Goal: Use online tool/utility

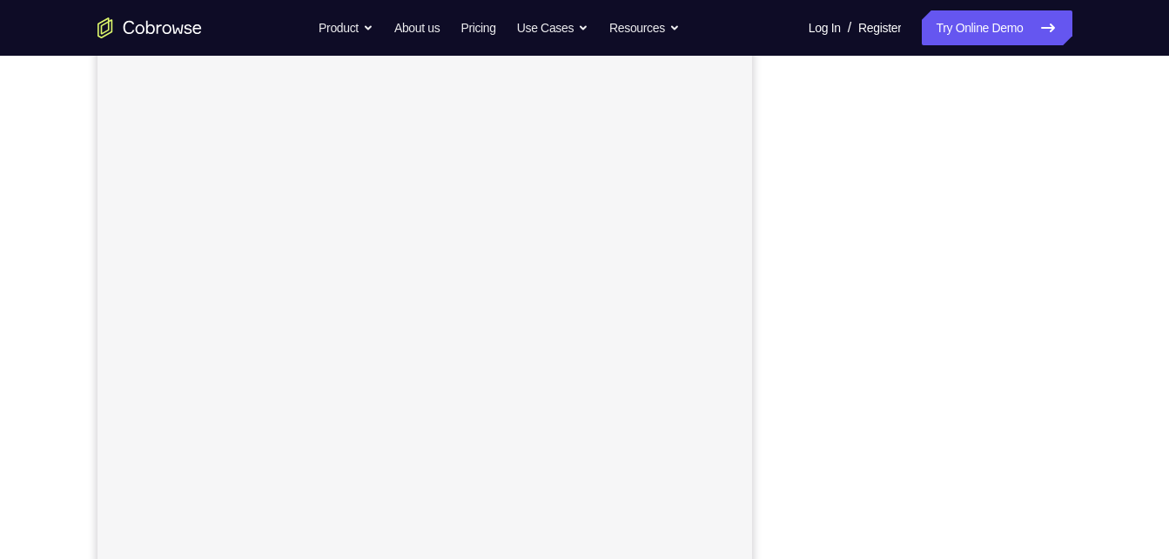
scroll to position [232, 0]
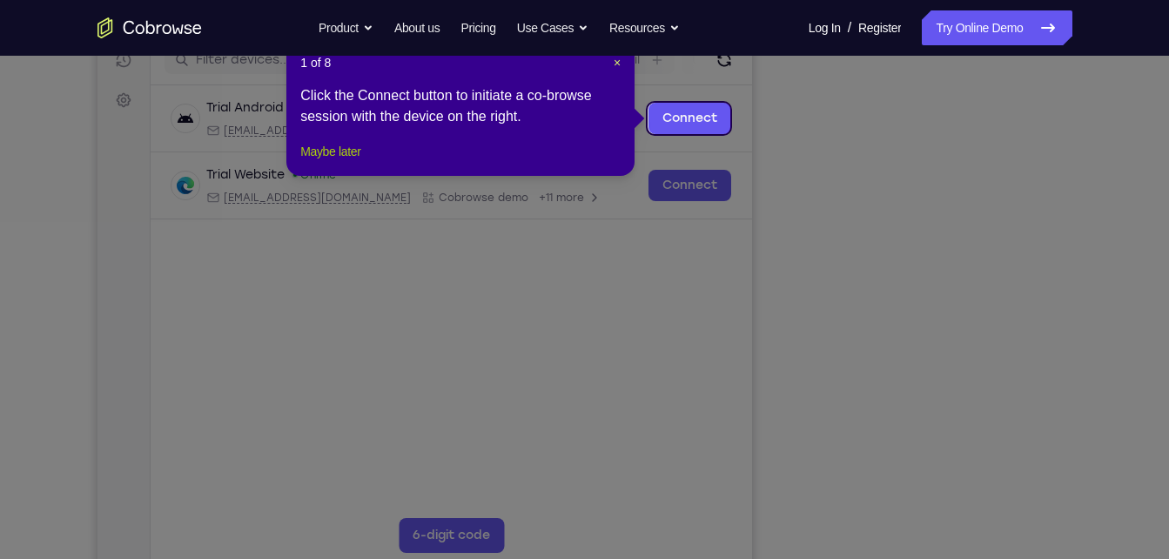
click at [358, 162] on button "Maybe later" at bounding box center [330, 151] width 60 height 21
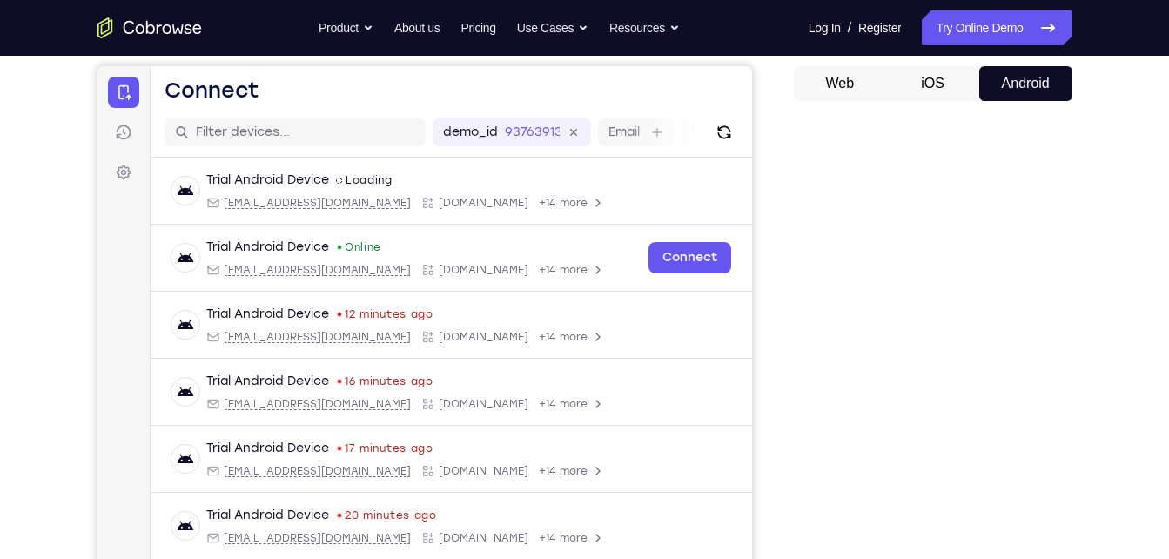
scroll to position [159, 0]
click at [935, 92] on button "iOS" at bounding box center [932, 84] width 93 height 35
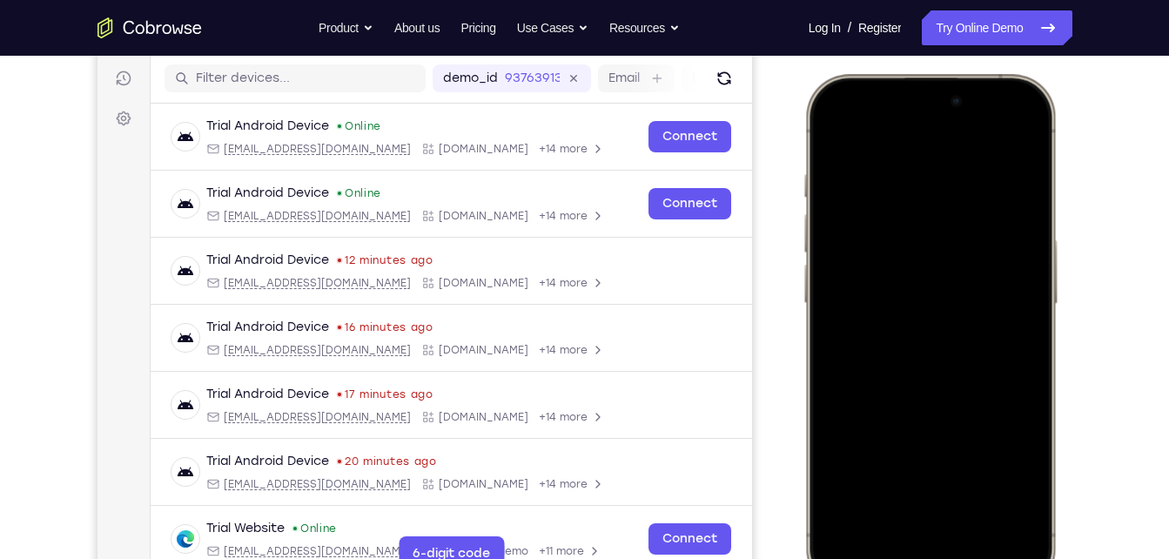
scroll to position [0, 0]
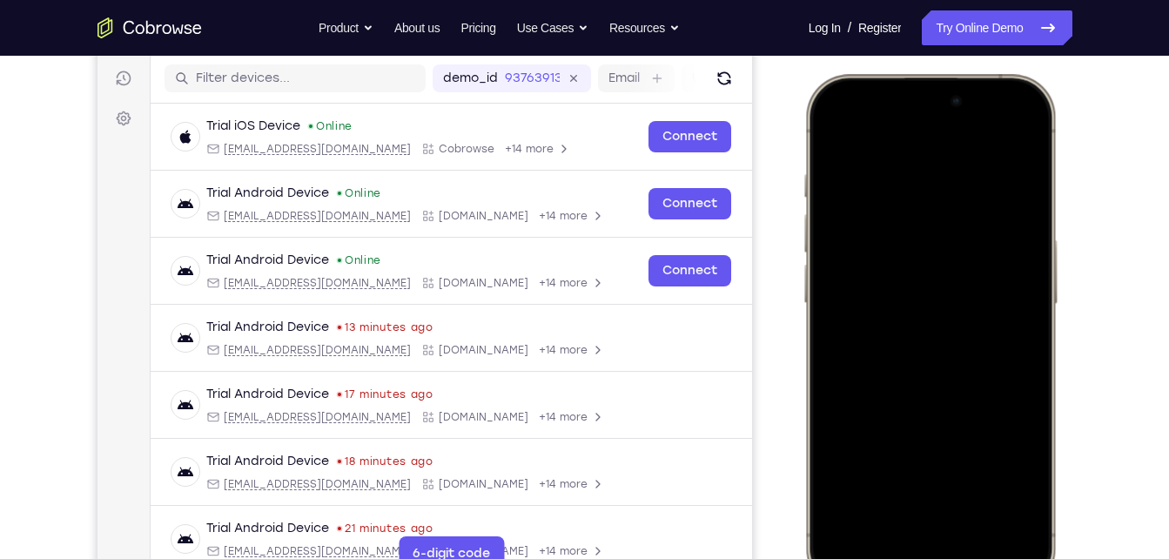
click at [1031, 135] on div at bounding box center [929, 332] width 229 height 497
click at [834, 136] on div at bounding box center [929, 332] width 229 height 497
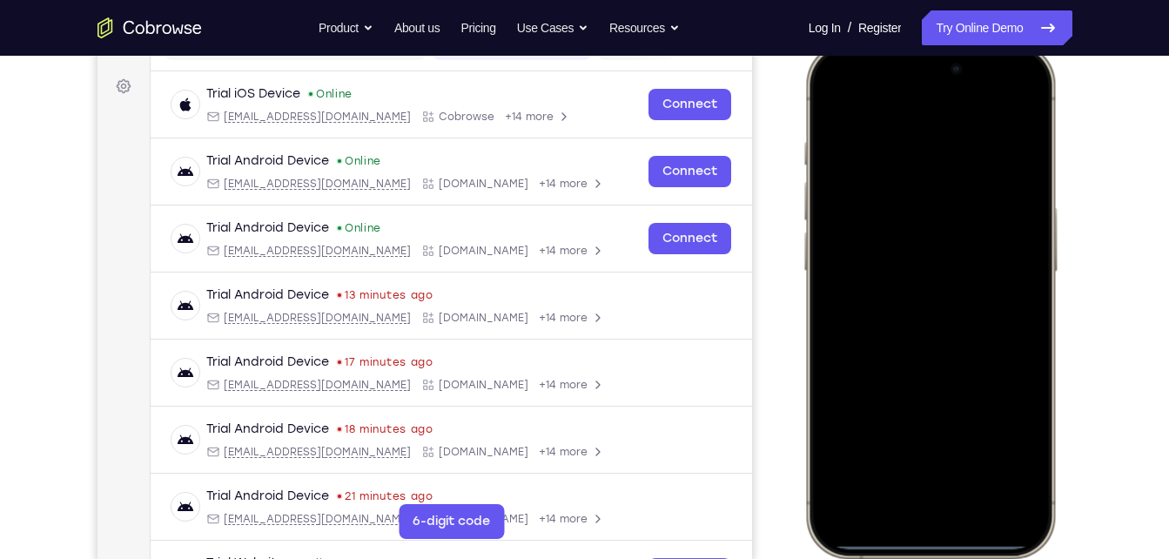
scroll to position [247, 0]
click at [945, 507] on div at bounding box center [929, 298] width 229 height 497
click at [1021, 515] on div at bounding box center [929, 298] width 229 height 497
click at [969, 493] on div at bounding box center [929, 298] width 229 height 497
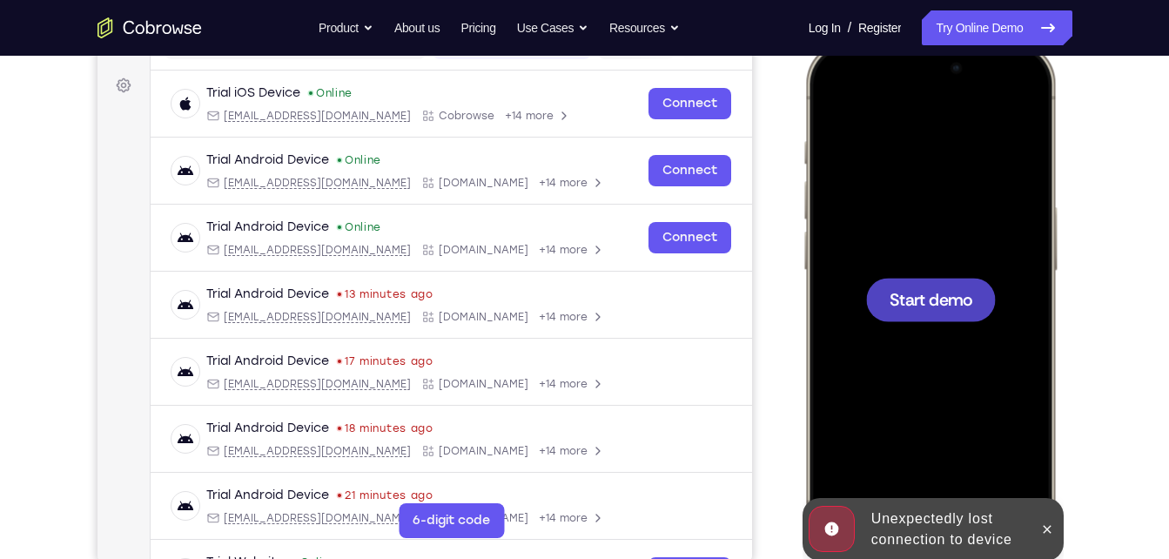
click at [980, 351] on div at bounding box center [929, 298] width 229 height 497
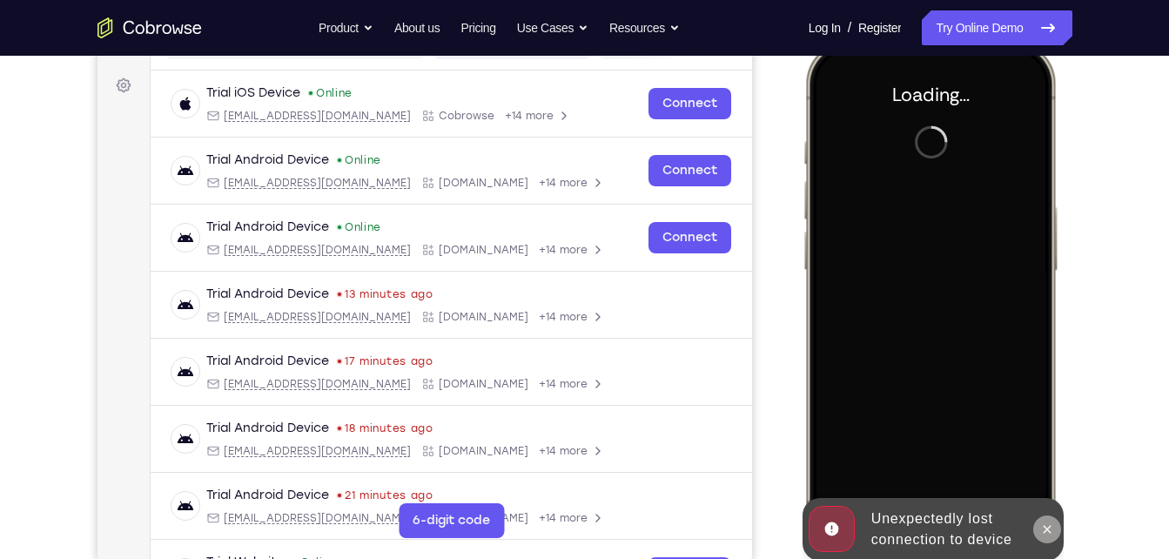
click at [1044, 533] on icon at bounding box center [1047, 529] width 14 height 14
